Goal: Task Accomplishment & Management: Manage account settings

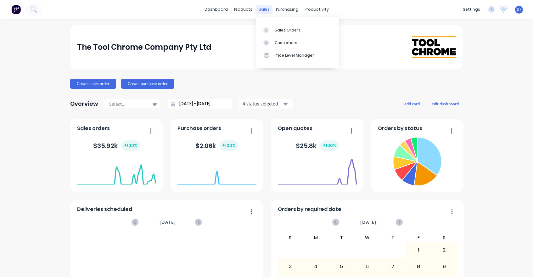
click at [265, 8] on div "sales" at bounding box center [264, 9] width 17 height 9
click at [277, 30] on div "Sales Orders" at bounding box center [288, 30] width 26 height 6
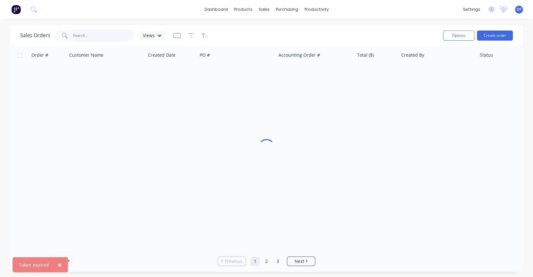
click at [85, 37] on input "text" at bounding box center [103, 35] width 61 height 13
type input "18018"
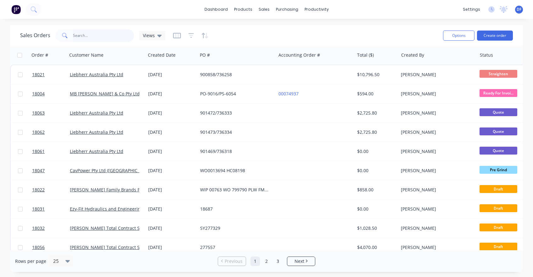
click at [82, 37] on input "text" at bounding box center [103, 35] width 61 height 13
type input "18018"
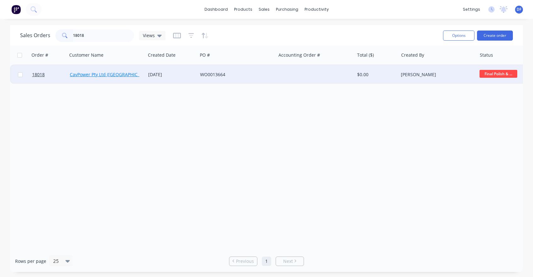
click at [121, 74] on link "CavPower Pty Ltd ([GEOGRAPHIC_DATA])" at bounding box center [111, 74] width 83 height 6
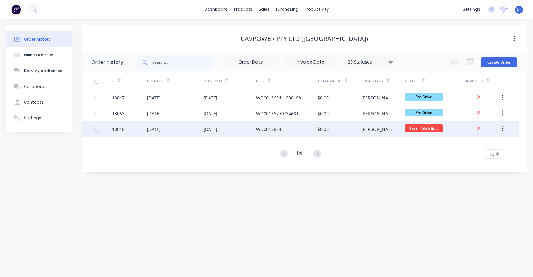
click at [269, 127] on div "WO0013664" at bounding box center [268, 129] width 25 height 7
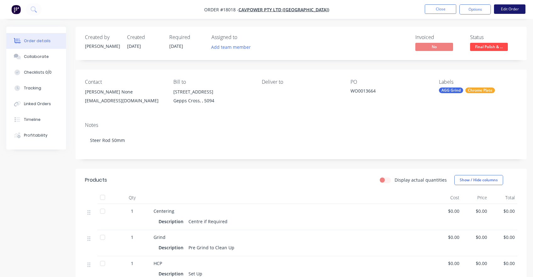
click at [515, 7] on button "Edit Order" at bounding box center [509, 8] width 31 height 9
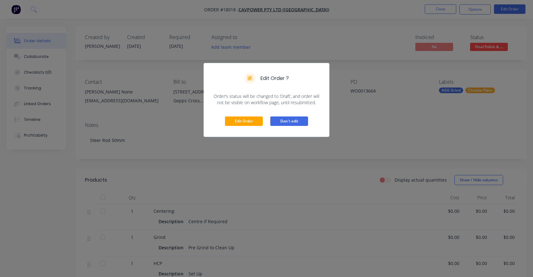
click at [297, 121] on button "Don't edit" at bounding box center [289, 120] width 38 height 9
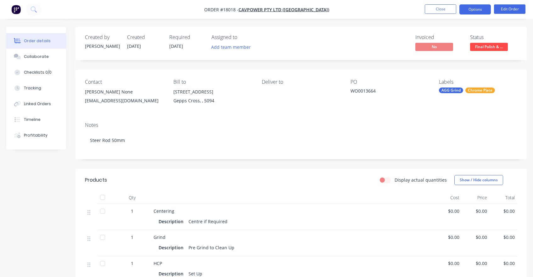
click at [482, 8] on button "Options" at bounding box center [475, 9] width 31 height 10
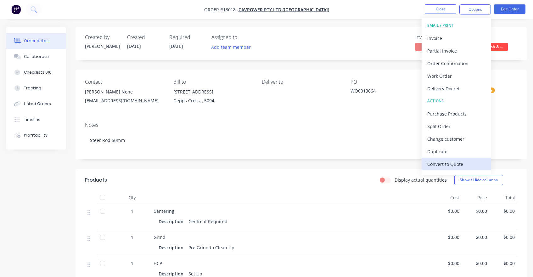
click at [456, 166] on div "Convert to Quote" at bounding box center [457, 164] width 58 height 9
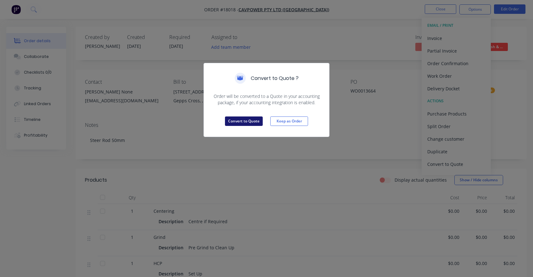
click at [245, 121] on button "Convert to Quote" at bounding box center [244, 120] width 38 height 9
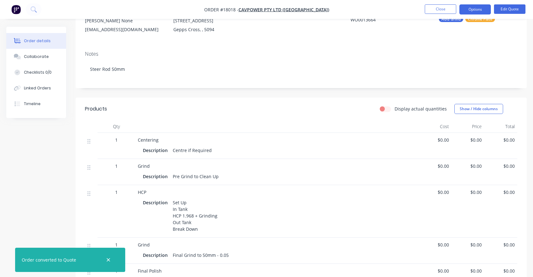
scroll to position [84, 0]
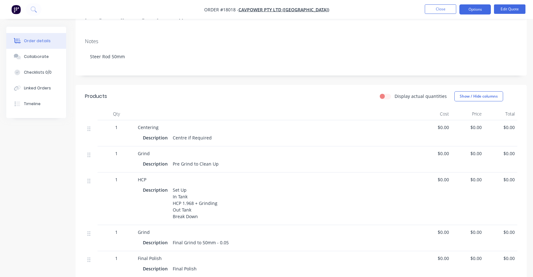
click at [441, 182] on span "$0.00" at bounding box center [435, 179] width 28 height 7
click at [442, 179] on span "$0.00" at bounding box center [435, 179] width 28 height 7
click at [507, 11] on button "Edit Quote" at bounding box center [509, 8] width 31 height 9
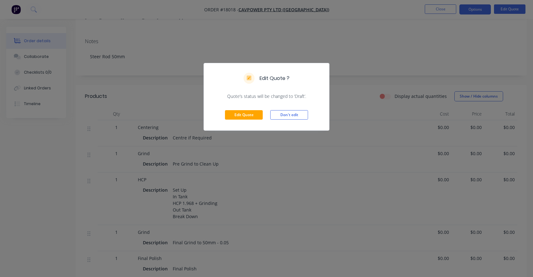
click at [263, 116] on div "Edit Quote Don't edit" at bounding box center [266, 114] width 125 height 31
click at [253, 116] on button "Edit Quote" at bounding box center [244, 114] width 38 height 9
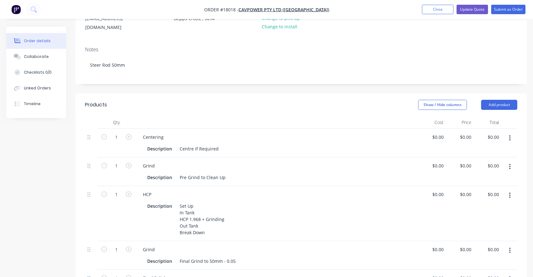
scroll to position [139, 0]
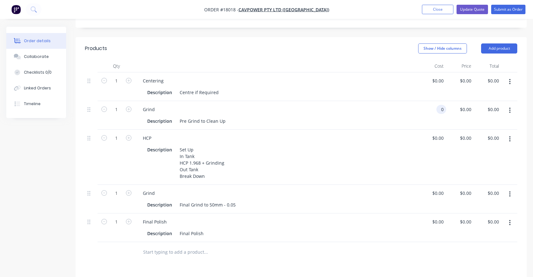
click at [443, 105] on input "0" at bounding box center [442, 109] width 7 height 9
type input "$180.00"
type input "180"
type input "$180.00"
click at [467, 105] on input "180" at bounding box center [470, 109] width 7 height 9
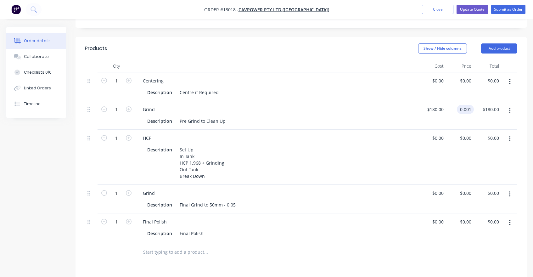
type input "$0.001"
type input "$0.00"
click at [421, 131] on div "$0.00 $0.00" at bounding box center [433, 157] width 28 height 55
click at [436, 130] on div "0 $0.00" at bounding box center [433, 157] width 28 height 55
type input "$540.00"
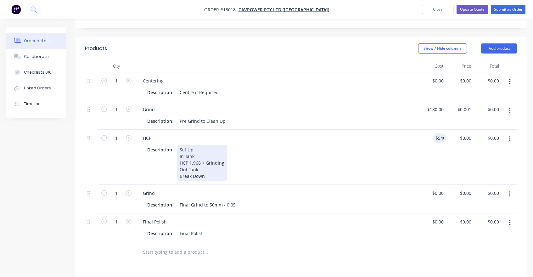
type input "$540.00"
click at [413, 160] on div "Description Set Up In Tank HCP 1.968 + Grinding Out Tank Break Down" at bounding box center [277, 162] width 278 height 37
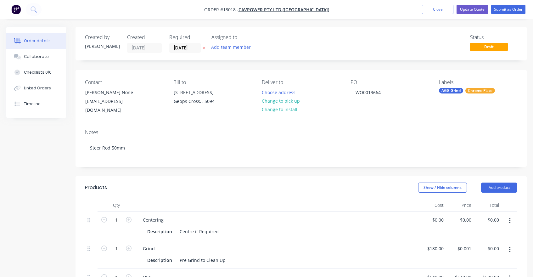
scroll to position [0, 0]
click at [471, 9] on button "Update Quote" at bounding box center [472, 9] width 31 height 9
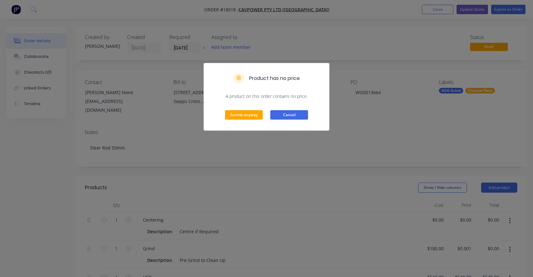
click at [306, 114] on button "Cancel" at bounding box center [289, 114] width 38 height 9
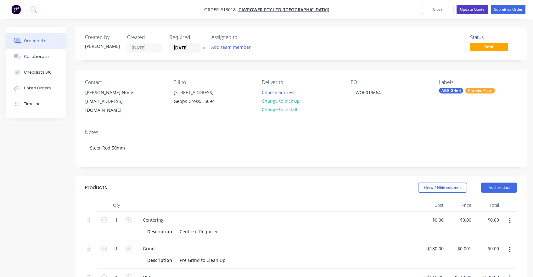
click at [470, 10] on button "Update Quote" at bounding box center [472, 9] width 31 height 9
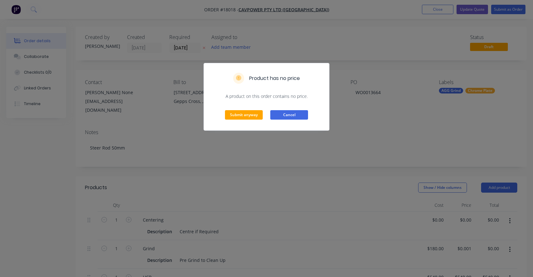
click at [296, 115] on button "Cancel" at bounding box center [289, 114] width 38 height 9
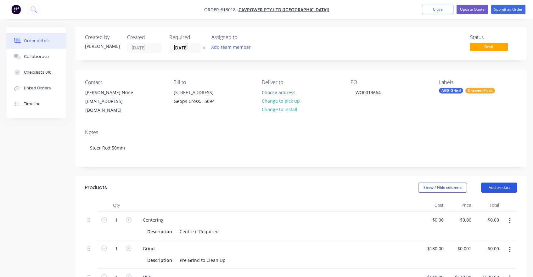
click at [497, 183] on button "Add product" at bounding box center [499, 188] width 36 height 10
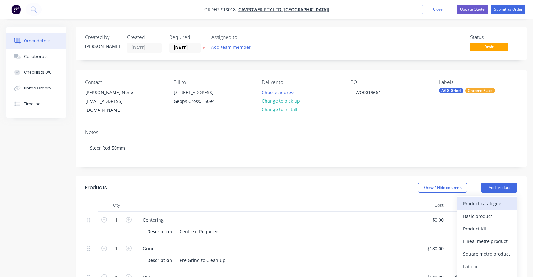
click at [482, 199] on div "Product catalogue" at bounding box center [487, 203] width 48 height 9
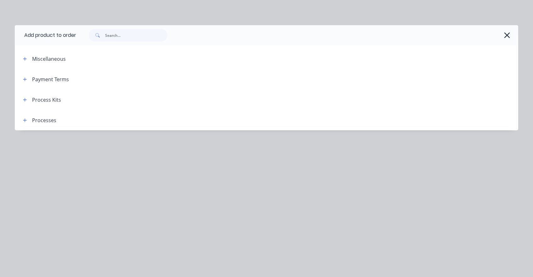
click at [50, 99] on div "Process Kits" at bounding box center [46, 100] width 29 height 8
click at [24, 63] on header "Miscellaneous" at bounding box center [267, 58] width 504 height 20
click at [24, 61] on button "button" at bounding box center [25, 59] width 8 height 8
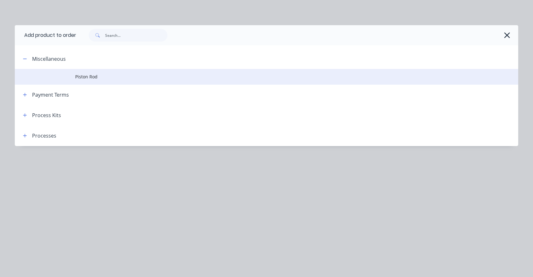
click at [76, 81] on td "Piston Rod" at bounding box center [296, 77] width 443 height 16
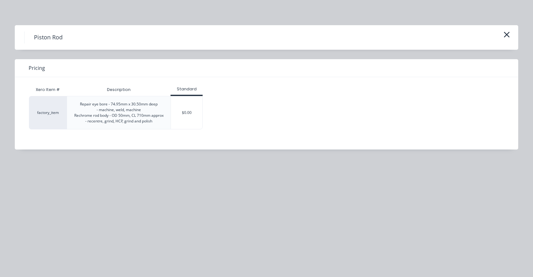
click at [85, 116] on div "Repair eye bore - 74.95mm x 30.50mm deep - machine, weld, machine Rechrome rod …" at bounding box center [118, 112] width 89 height 23
click at [508, 35] on icon "button" at bounding box center [507, 35] width 6 height 6
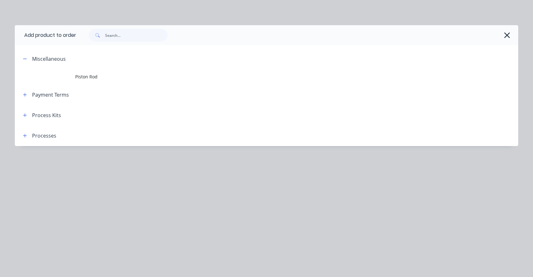
click at [35, 135] on div "Processes" at bounding box center [44, 136] width 24 height 8
click at [24, 137] on icon "button" at bounding box center [25, 135] width 4 height 4
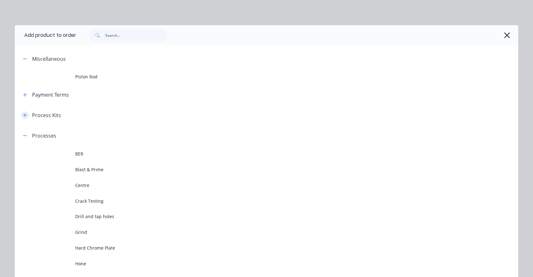
click at [25, 116] on icon "button" at bounding box center [24, 115] width 3 height 3
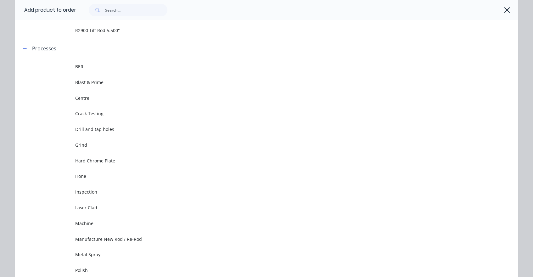
scroll to position [474, 0]
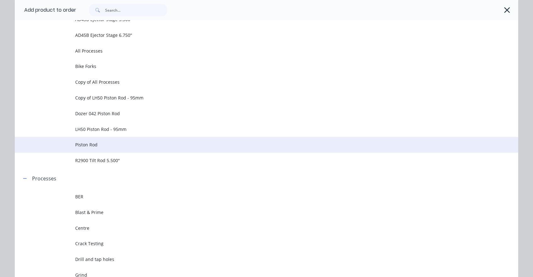
click at [88, 144] on span "Piston Rod" at bounding box center [252, 144] width 354 height 7
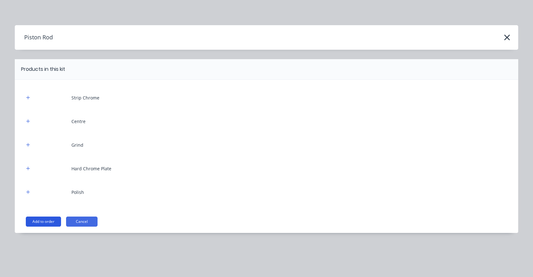
click at [48, 224] on button "Add to order" at bounding box center [43, 222] width 35 height 10
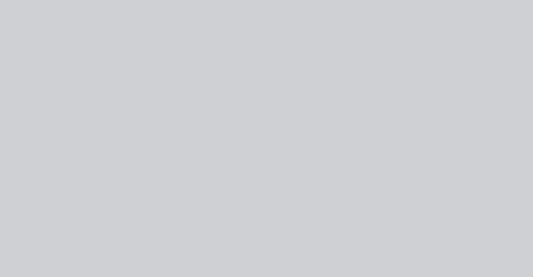
type input "$0.0001"
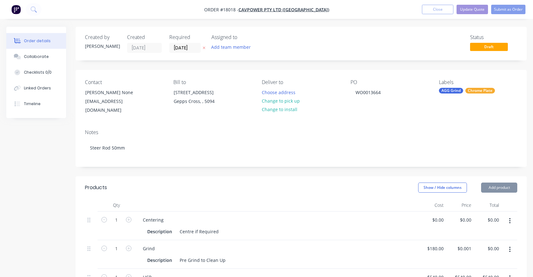
type input "$0.0001"
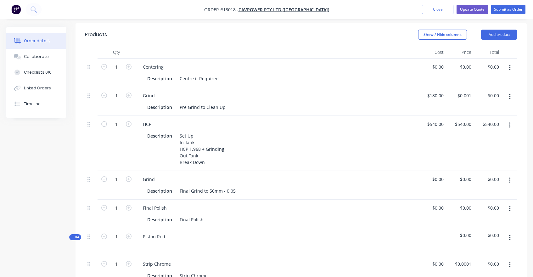
scroll to position [144, 0]
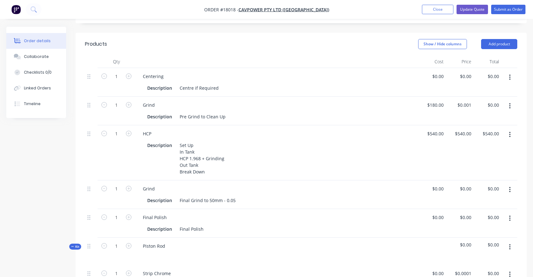
click at [510, 75] on icon "button" at bounding box center [509, 78] width 1 height 6
click at [479, 127] on div "Delete" at bounding box center [487, 131] width 48 height 9
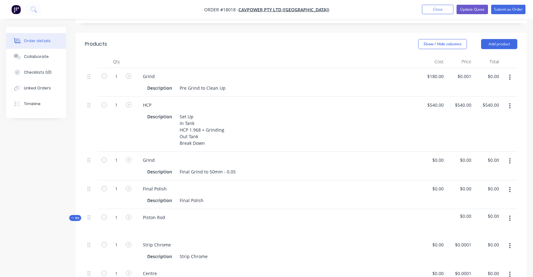
click at [509, 74] on icon "button" at bounding box center [510, 77] width 2 height 7
click at [479, 127] on div "Delete" at bounding box center [487, 131] width 48 height 9
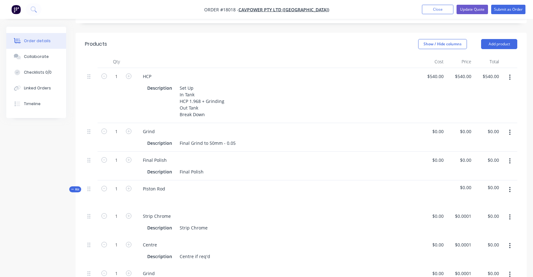
click at [509, 74] on icon "button" at bounding box center [510, 77] width 2 height 7
click at [477, 127] on div "Delete" at bounding box center [487, 131] width 48 height 9
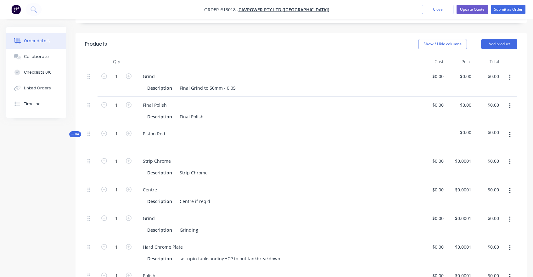
click at [512, 72] on button "button" at bounding box center [510, 77] width 15 height 11
click at [491, 127] on div "Delete" at bounding box center [487, 131] width 48 height 9
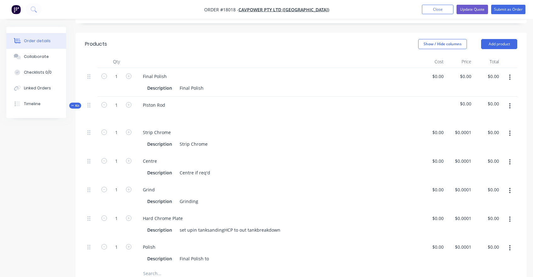
click at [509, 74] on icon "button" at bounding box center [510, 77] width 2 height 7
click at [485, 125] on button "Delete" at bounding box center [488, 131] width 60 height 13
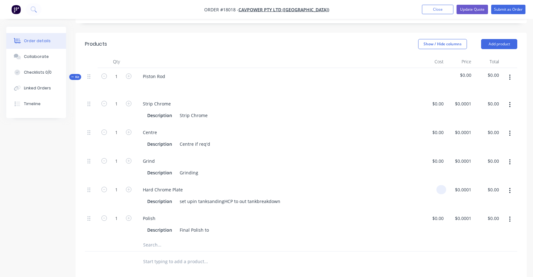
click at [433, 182] on div at bounding box center [433, 195] width 28 height 29
type input "$540.00"
click at [391, 202] on div "Hard Chrome Plate Description set upin tanksandingHCP to out tankbreakdown" at bounding box center [276, 195] width 283 height 29
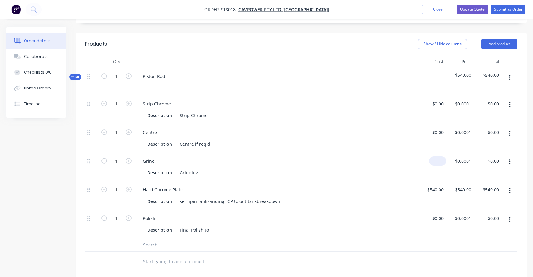
click at [438, 156] on div "$0.00" at bounding box center [437, 160] width 17 height 9
type input "$180.00"
click at [424, 174] on div "$180.00 $180.00" at bounding box center [433, 167] width 28 height 29
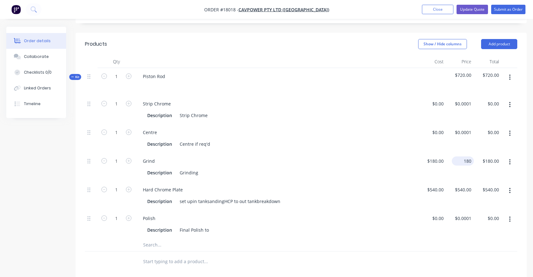
click at [460, 155] on div "180 $180.00" at bounding box center [460, 167] width 28 height 29
type input "$0.001"
type input "$0.00"
click at [401, 185] on div "Hard Chrome Plate" at bounding box center [277, 189] width 278 height 9
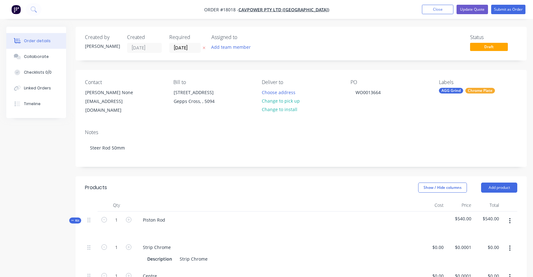
scroll to position [0, 0]
click at [471, 11] on button "Update Quote" at bounding box center [472, 9] width 31 height 9
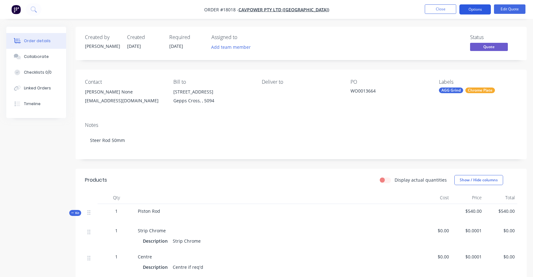
click at [473, 8] on button "Options" at bounding box center [475, 9] width 31 height 10
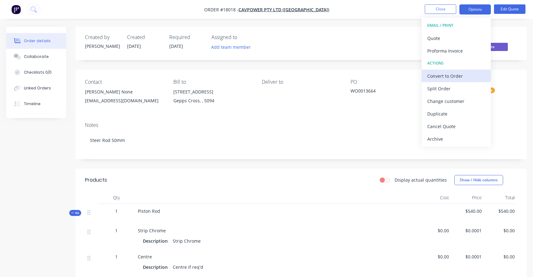
click at [463, 76] on div "Convert to Order" at bounding box center [457, 75] width 58 height 9
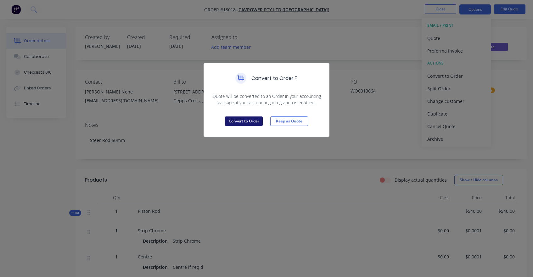
click at [235, 123] on button "Convert to Order" at bounding box center [244, 120] width 38 height 9
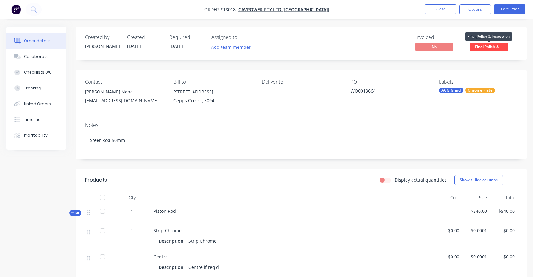
click at [486, 49] on span "Final Polish & ..." at bounding box center [489, 47] width 38 height 8
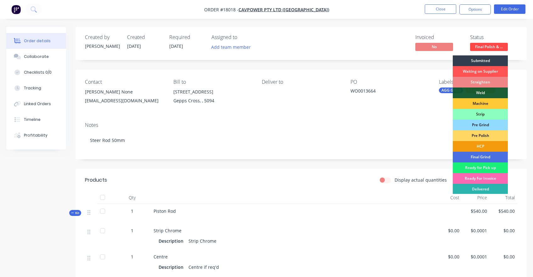
click at [477, 179] on div "Ready For Invoice" at bounding box center [480, 178] width 55 height 11
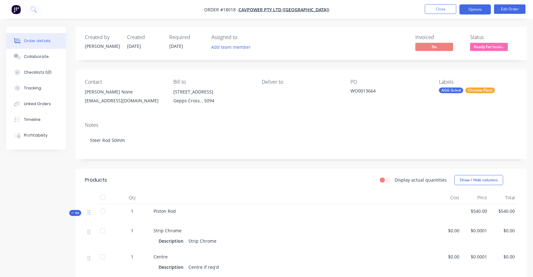
click at [473, 9] on button "Options" at bounding box center [475, 9] width 31 height 10
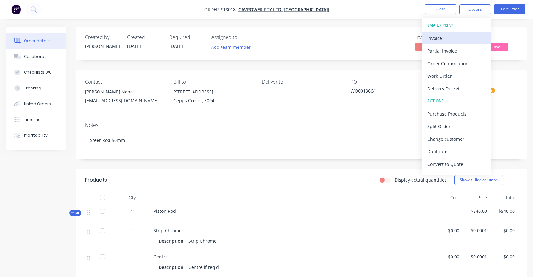
click at [440, 42] on div "Invoice" at bounding box center [457, 38] width 58 height 9
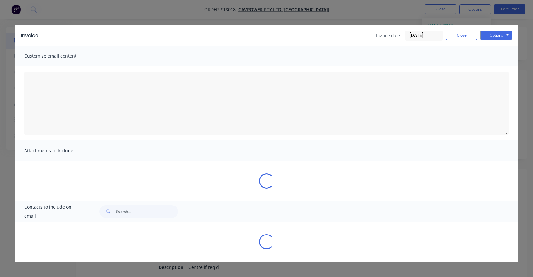
type textarea "A PDF copy of the order has been attached to this email. To view your order onl…"
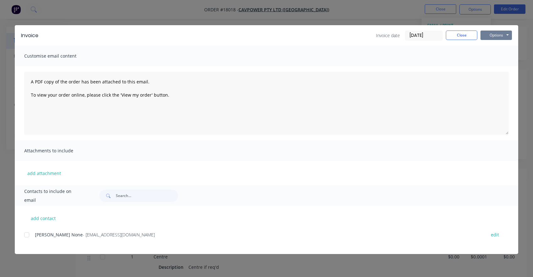
click at [495, 39] on button "Options" at bounding box center [496, 35] width 31 height 9
click at [493, 48] on button "Preview" at bounding box center [501, 46] width 40 height 10
click at [458, 36] on button "Close" at bounding box center [461, 35] width 31 height 9
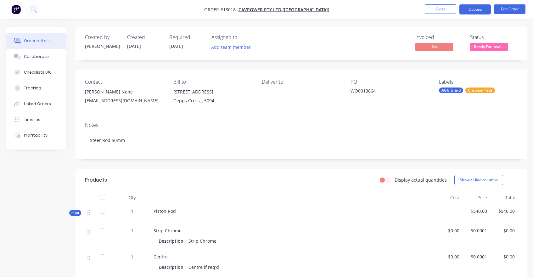
click at [477, 12] on button "Options" at bounding box center [475, 9] width 31 height 10
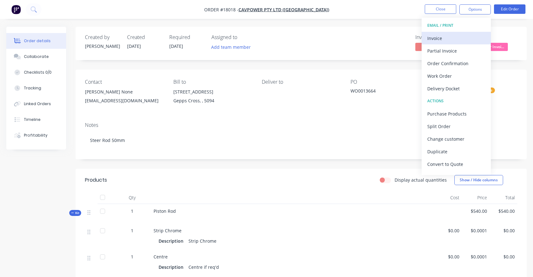
click at [436, 36] on div "Invoice" at bounding box center [457, 38] width 58 height 9
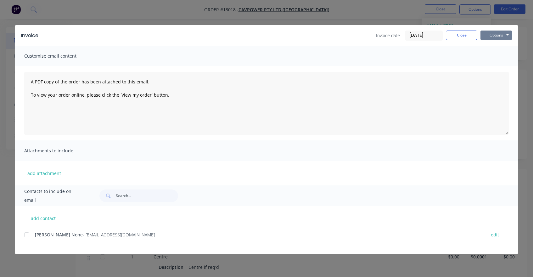
click at [497, 36] on button "Options" at bounding box center [496, 35] width 31 height 9
click at [496, 57] on button "Print" at bounding box center [501, 57] width 40 height 10
click at [457, 33] on button "Close" at bounding box center [461, 35] width 31 height 9
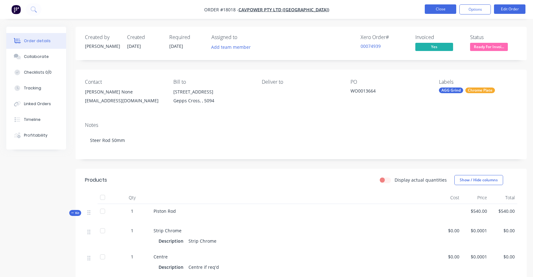
click at [439, 10] on button "Close" at bounding box center [440, 8] width 31 height 9
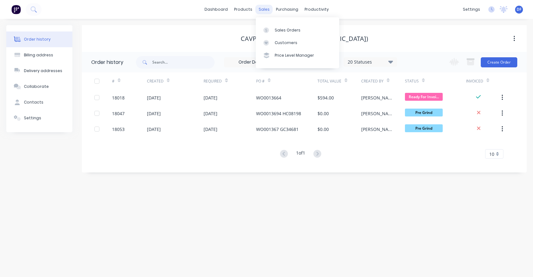
click at [265, 11] on div "sales" at bounding box center [264, 9] width 17 height 9
click at [275, 29] on div "Sales Orders" at bounding box center [288, 30] width 26 height 6
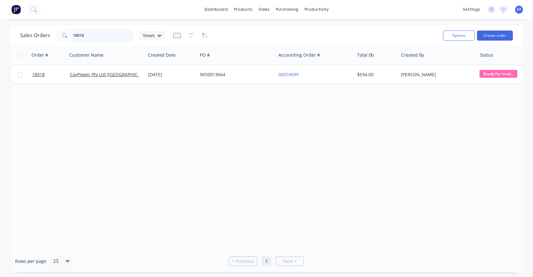
click at [81, 35] on input "18018" at bounding box center [103, 35] width 61 height 13
click at [93, 37] on input "18018" at bounding box center [103, 35] width 61 height 13
type input "1"
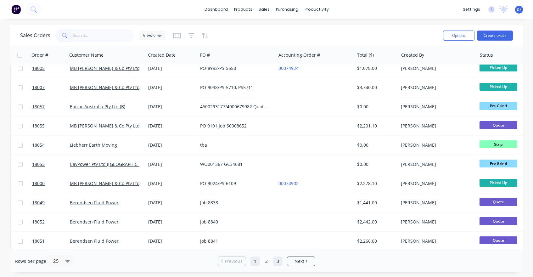
click at [277, 259] on link "3" at bounding box center [277, 261] width 9 height 9
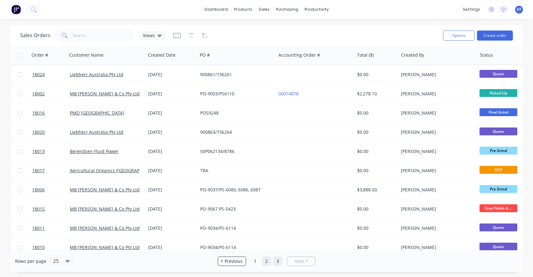
click at [266, 261] on link "2" at bounding box center [266, 261] width 9 height 9
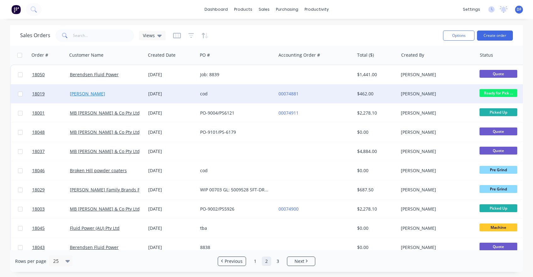
click at [89, 94] on link "[PERSON_NAME]" at bounding box center [87, 94] width 35 height 6
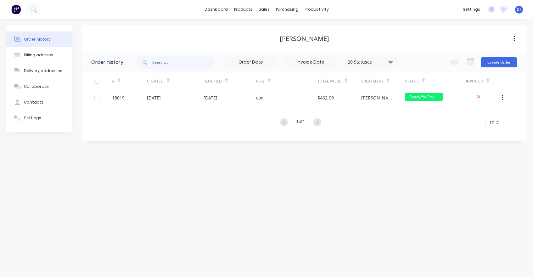
click at [495, 208] on div "Order history Billing address Delivery addresses Collaborate Contacts Settings …" at bounding box center [266, 148] width 533 height 258
click at [517, 37] on button "button" at bounding box center [514, 38] width 15 height 11
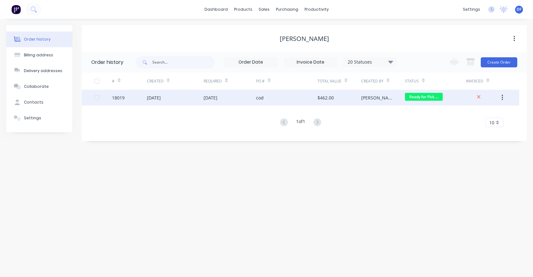
click at [502, 97] on icon "button" at bounding box center [503, 97] width 2 height 7
click at [348, 98] on div "$462.00" at bounding box center [340, 98] width 44 height 16
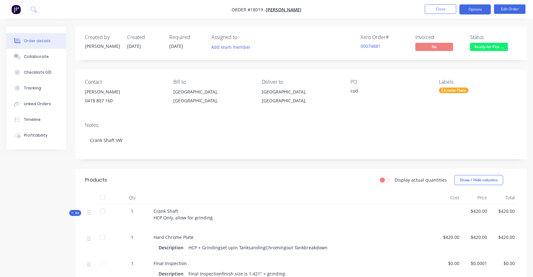
click at [472, 7] on button "Options" at bounding box center [475, 9] width 31 height 10
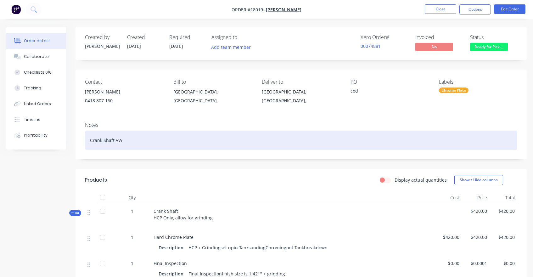
click at [382, 142] on div "Crank Shaft VW" at bounding box center [301, 140] width 433 height 19
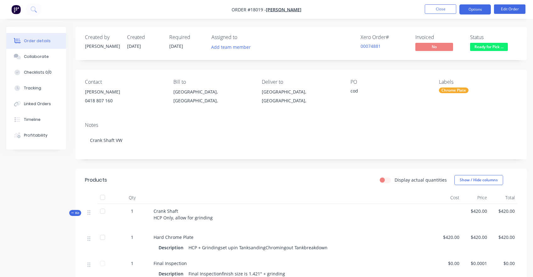
click at [472, 9] on button "Options" at bounding box center [475, 9] width 31 height 10
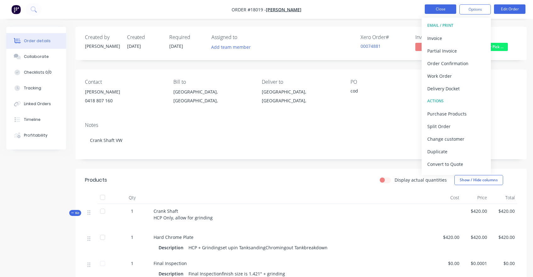
click at [442, 11] on button "Close" at bounding box center [440, 8] width 31 height 9
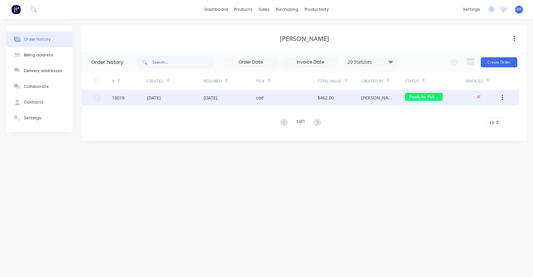
click at [507, 98] on button "button" at bounding box center [502, 97] width 15 height 11
click at [97, 99] on div at bounding box center [97, 97] width 13 height 13
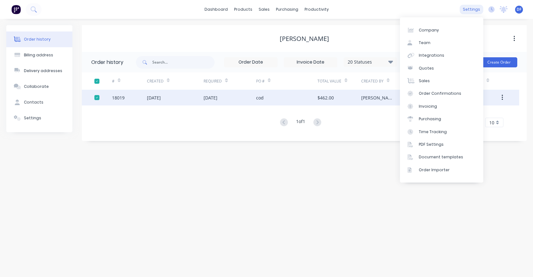
click at [472, 11] on div "settings" at bounding box center [472, 9] width 24 height 9
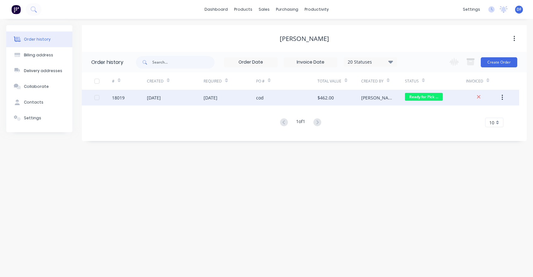
click at [497, 202] on div "Order history Billing address Delivery addresses Collaborate Contacts Settings …" at bounding box center [266, 148] width 533 height 258
click at [278, 101] on div "cod" at bounding box center [286, 98] width 61 height 16
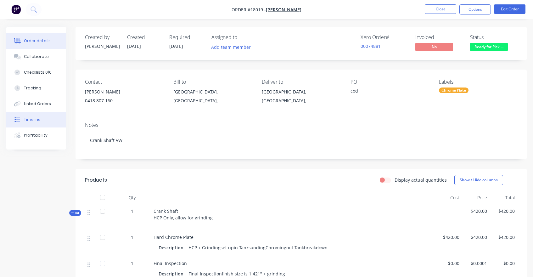
click at [31, 120] on div "Timeline" at bounding box center [32, 120] width 17 height 6
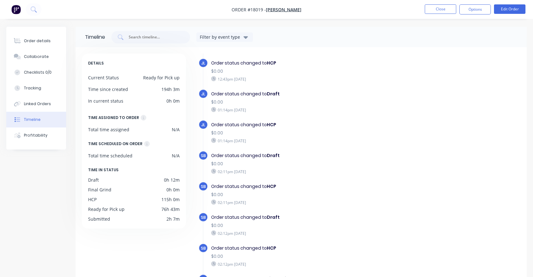
scroll to position [240, 0]
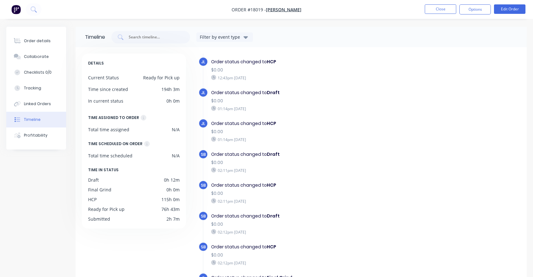
click at [232, 99] on div "$0.00" at bounding box center [310, 101] width 199 height 7
click at [227, 93] on div "Order status changed to Draft" at bounding box center [310, 92] width 199 height 7
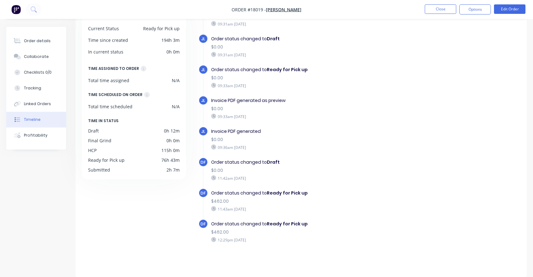
scroll to position [49, 0]
click at [440, 8] on button "Close" at bounding box center [440, 8] width 31 height 9
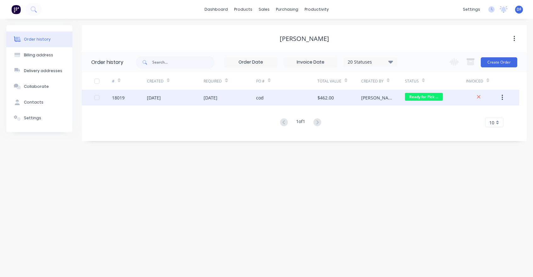
click at [111, 98] on div at bounding box center [103, 98] width 18 height 16
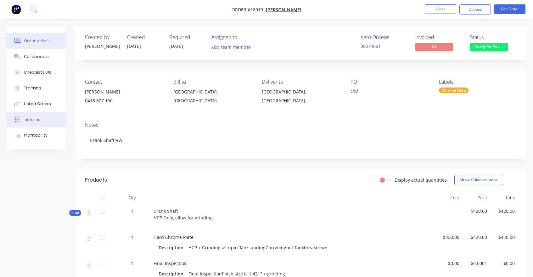
click at [34, 120] on div "Timeline" at bounding box center [32, 120] width 17 height 6
